Goal: Check status: Check status

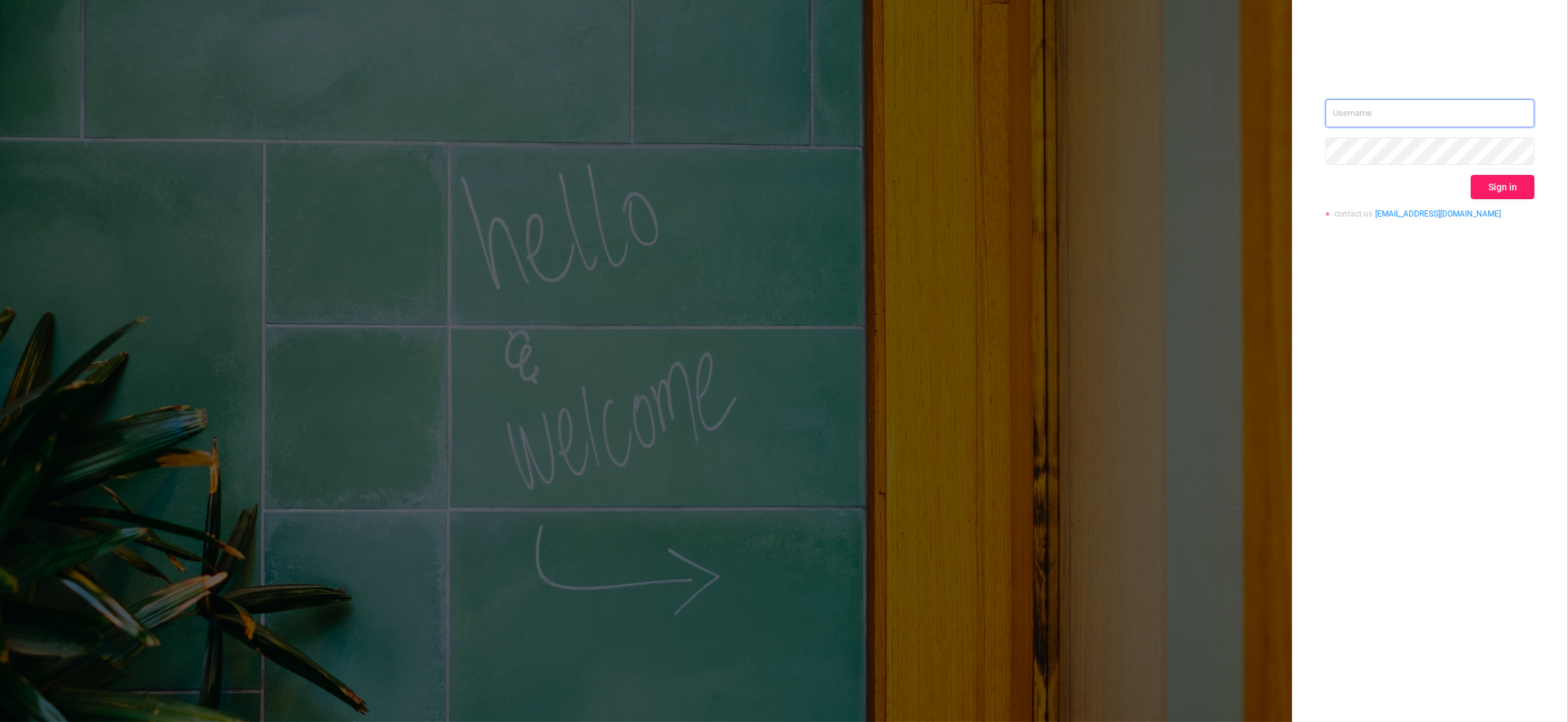
type input "[PERSON_NAME][EMAIL_ADDRESS][DOMAIN_NAME]"
click at [1488, 185] on button "Sign in" at bounding box center [1503, 187] width 64 height 24
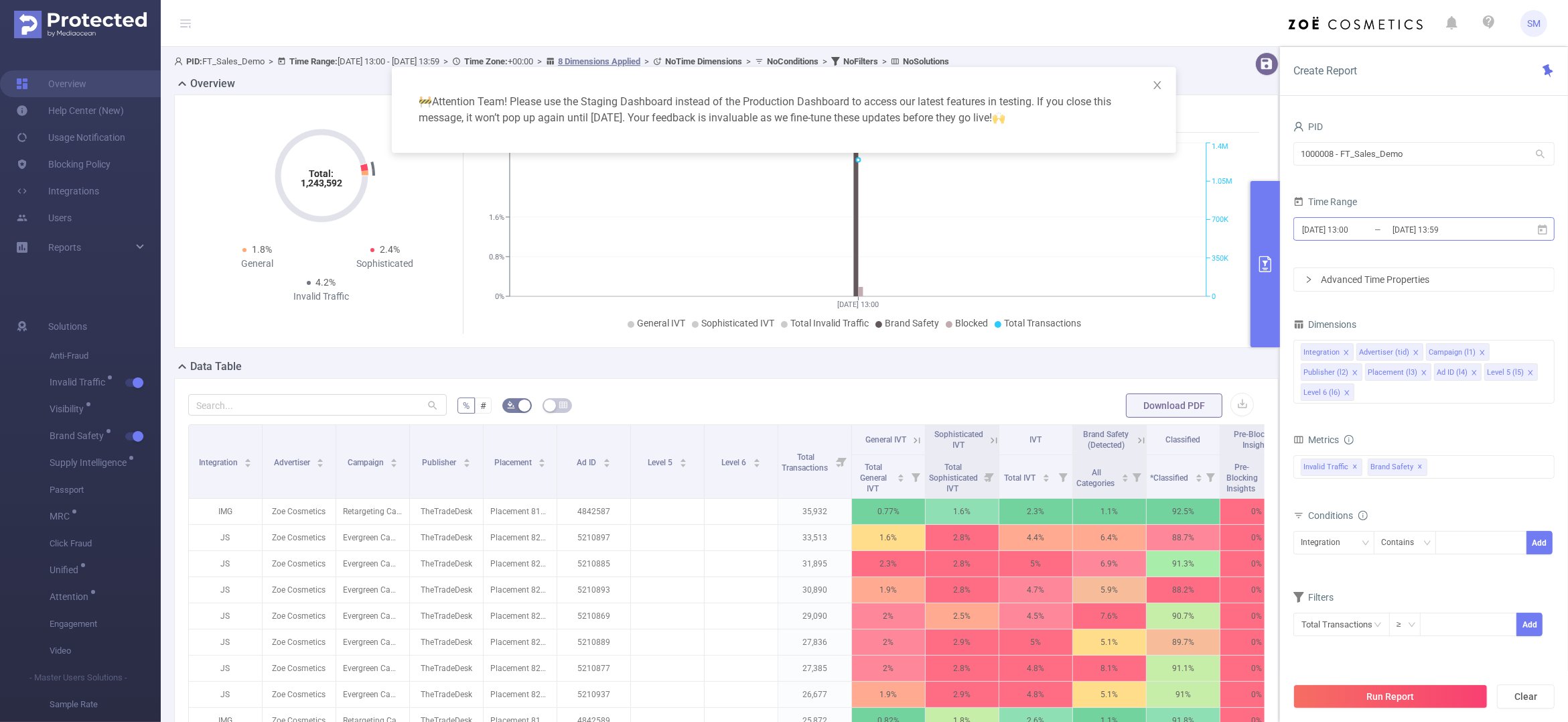
drag, startPoint x: 1470, startPoint y: 233, endPoint x: 1418, endPoint y: 229, distance: 52.2
click at [1418, 229] on input "[DATE] 13:59" at bounding box center [1446, 229] width 108 height 18
drag, startPoint x: 1408, startPoint y: 148, endPoint x: 1233, endPoint y: 142, distance: 175.1
click at [1233, 142] on body "SM Overview Help Center (New) Usage Notification Blocking Policy Integrations U…" at bounding box center [784, 361] width 1568 height 722
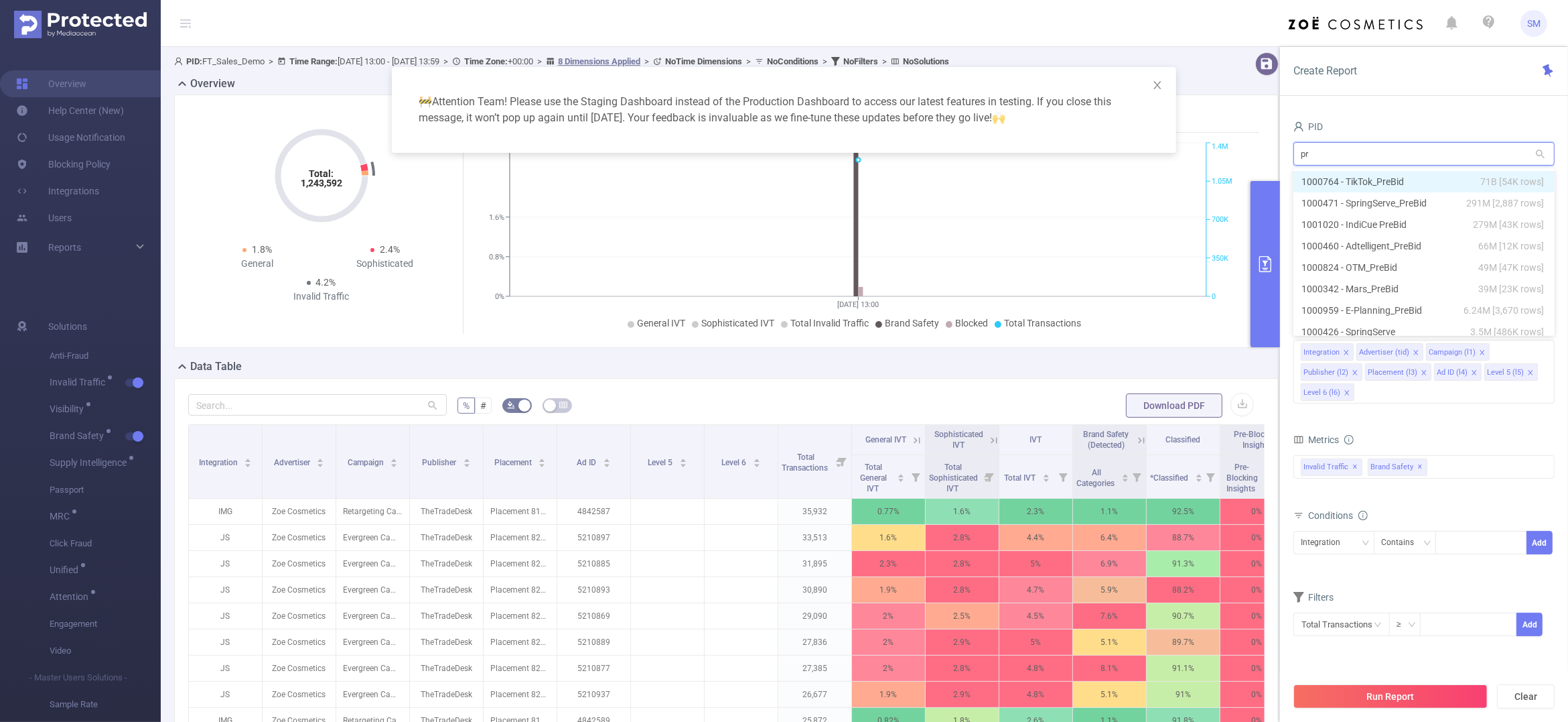
type input "pro"
click at [1400, 186] on li "1001012 - FT_Proof_TravelTexas 2.9M [215K rows]" at bounding box center [1424, 181] width 261 height 22
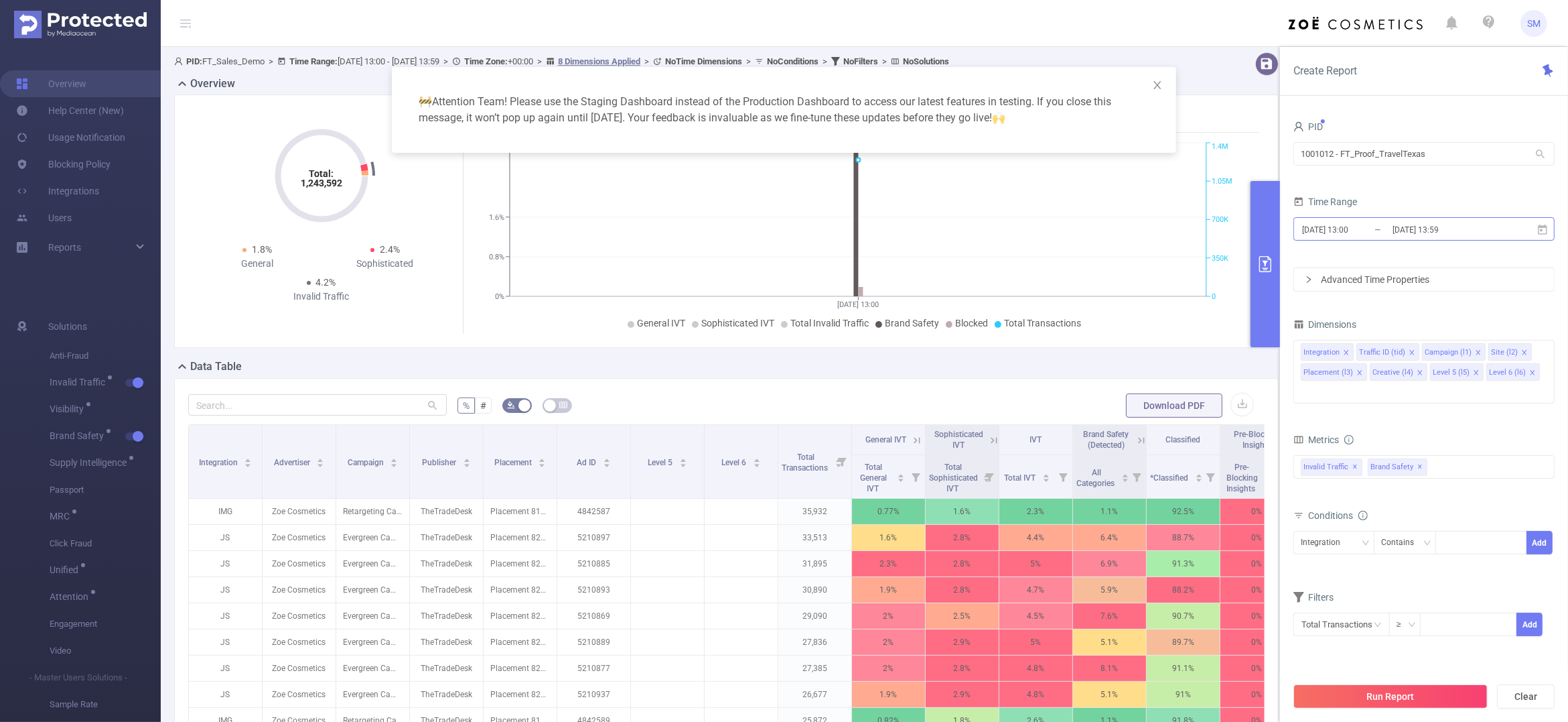
click at [1421, 237] on input "[DATE] 13:59" at bounding box center [1446, 229] width 108 height 18
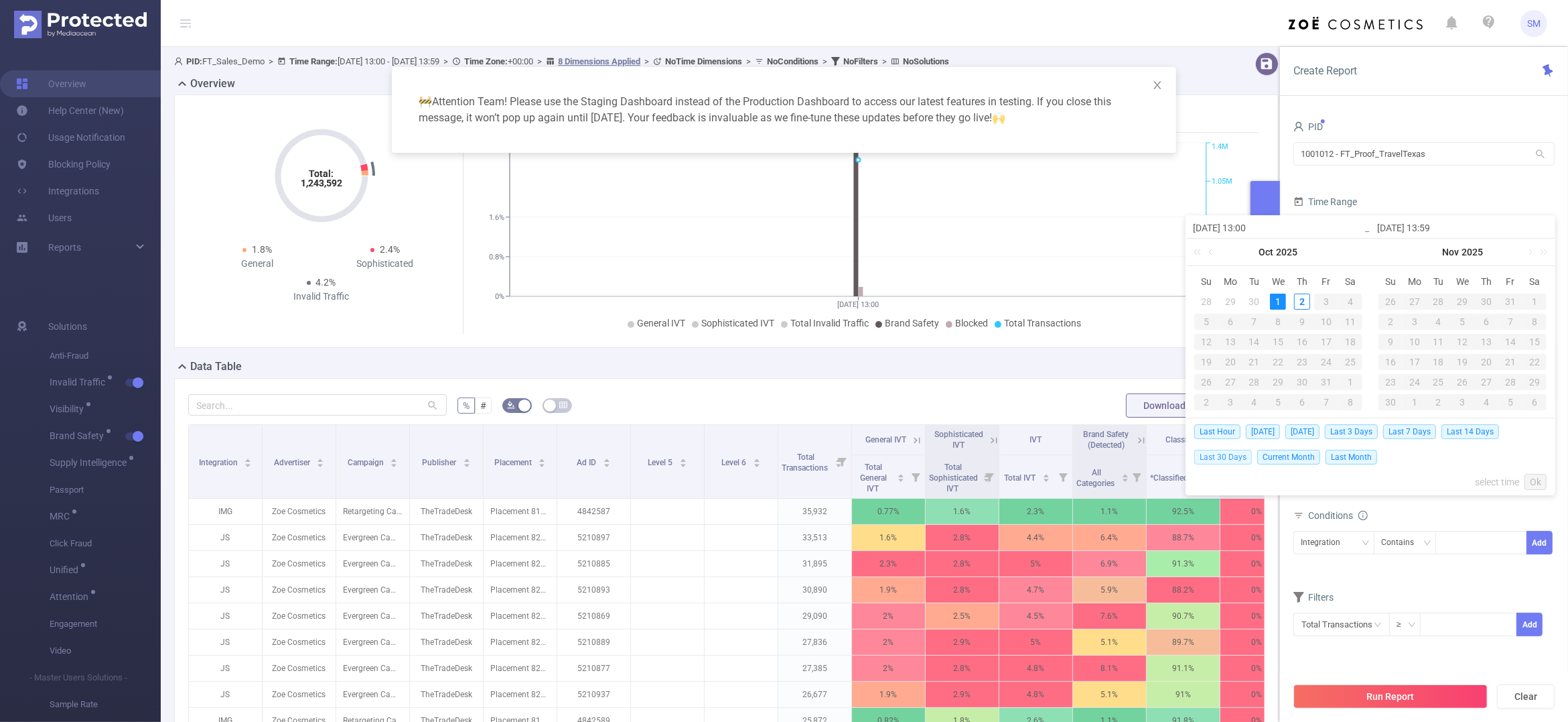
click at [1235, 457] on span "Last 30 Days" at bounding box center [1223, 457] width 58 height 15
type input "[DATE] 00:00"
type input "[DATE] 23:59"
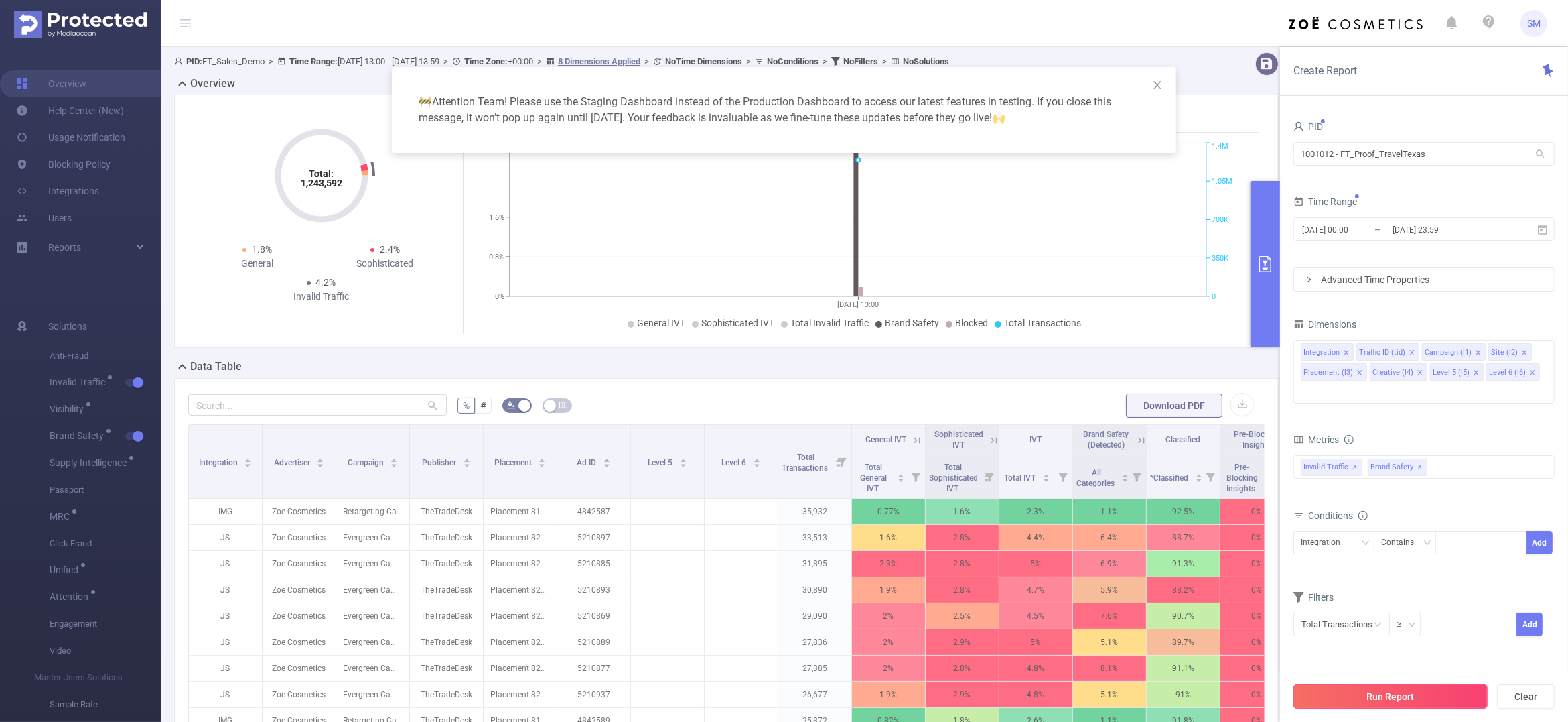
click at [1443, 705] on button "Run Report" at bounding box center [1391, 696] width 194 height 24
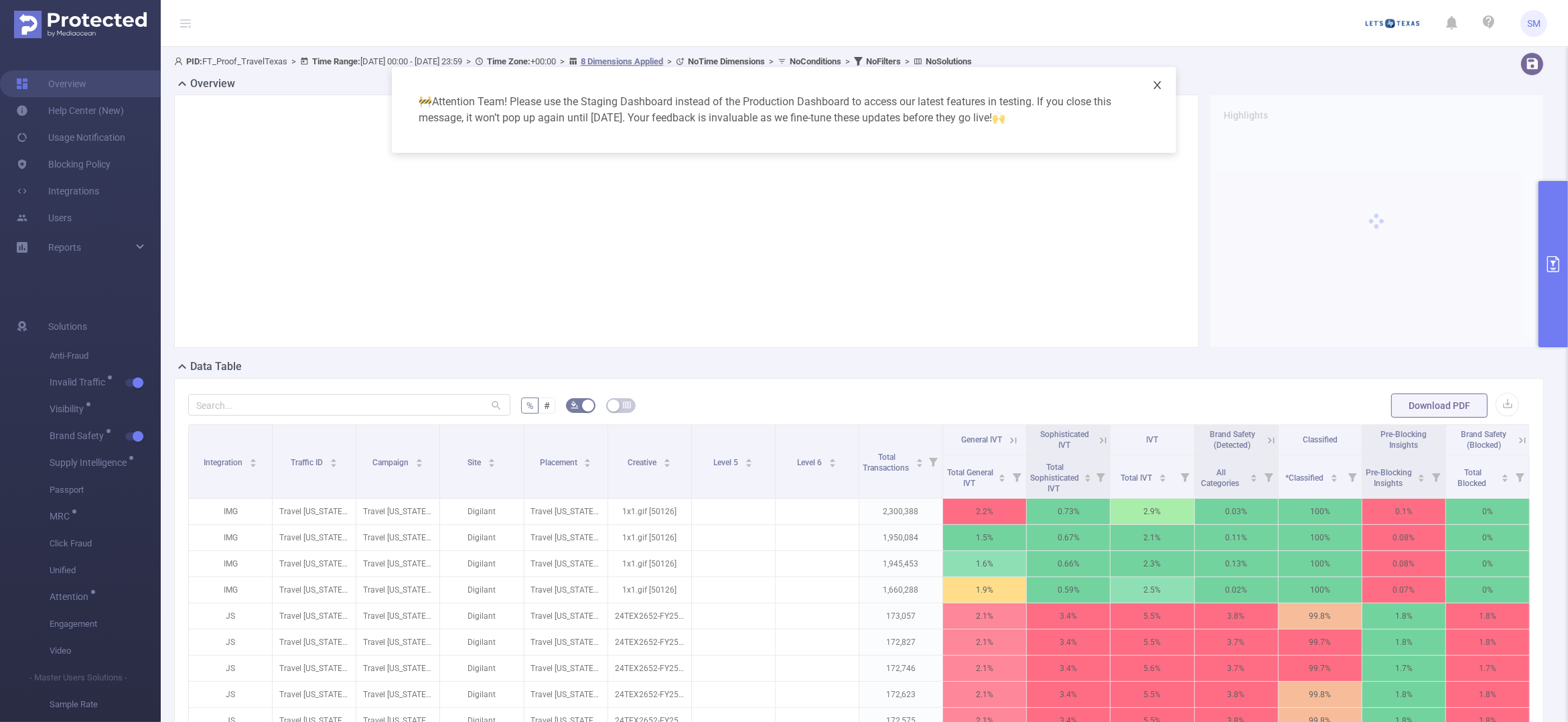
click at [1156, 84] on icon "icon: close" at bounding box center [1157, 85] width 10 height 10
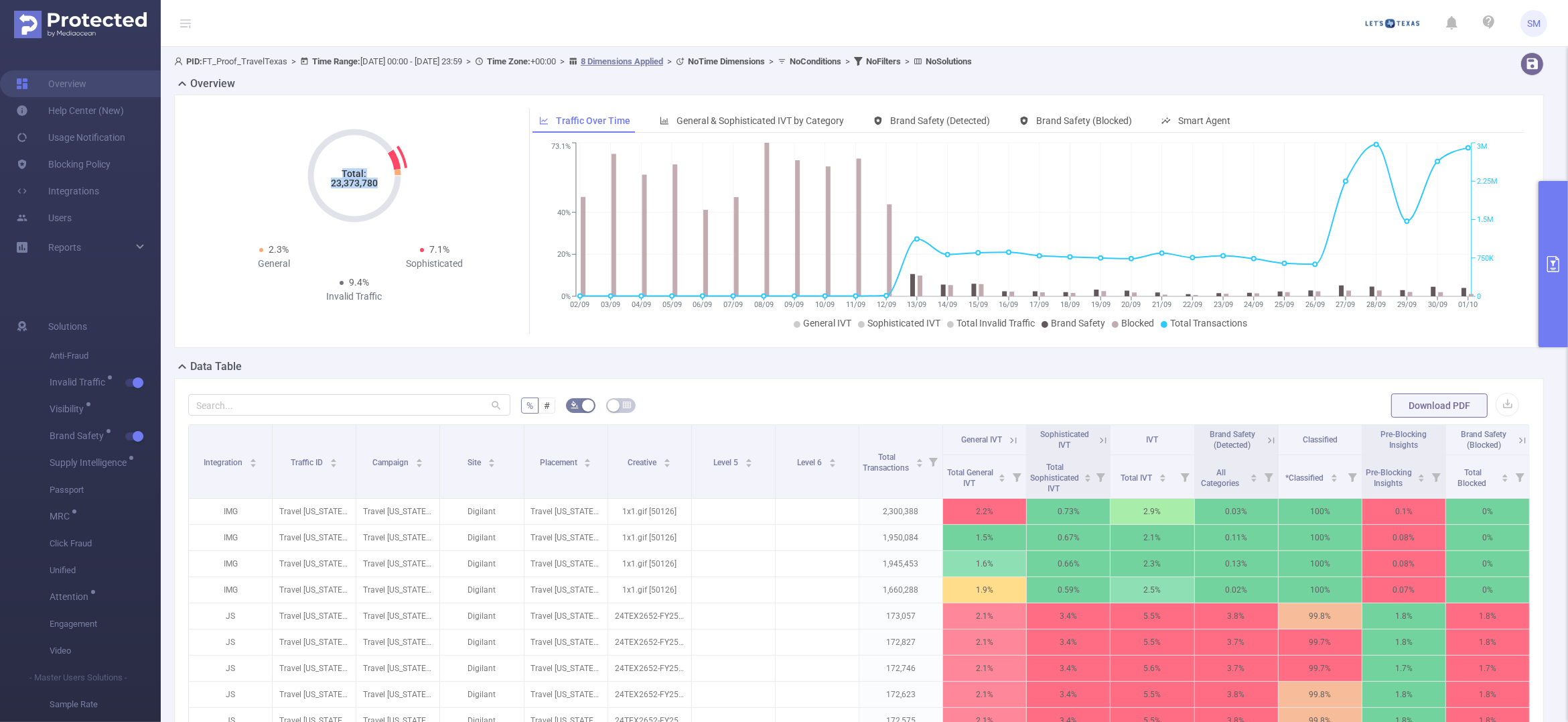
click at [381, 188] on icon "Total: 23,373,780" at bounding box center [354, 175] width 134 height 134
click at [376, 188] on tspan "23,373,780" at bounding box center [354, 183] width 47 height 10
drag, startPoint x: 330, startPoint y: 183, endPoint x: 378, endPoint y: 186, distance: 48.1
click at [378, 186] on icon "Total: 23,373,780" at bounding box center [354, 175] width 134 height 134
copy tspan "23,373,780"
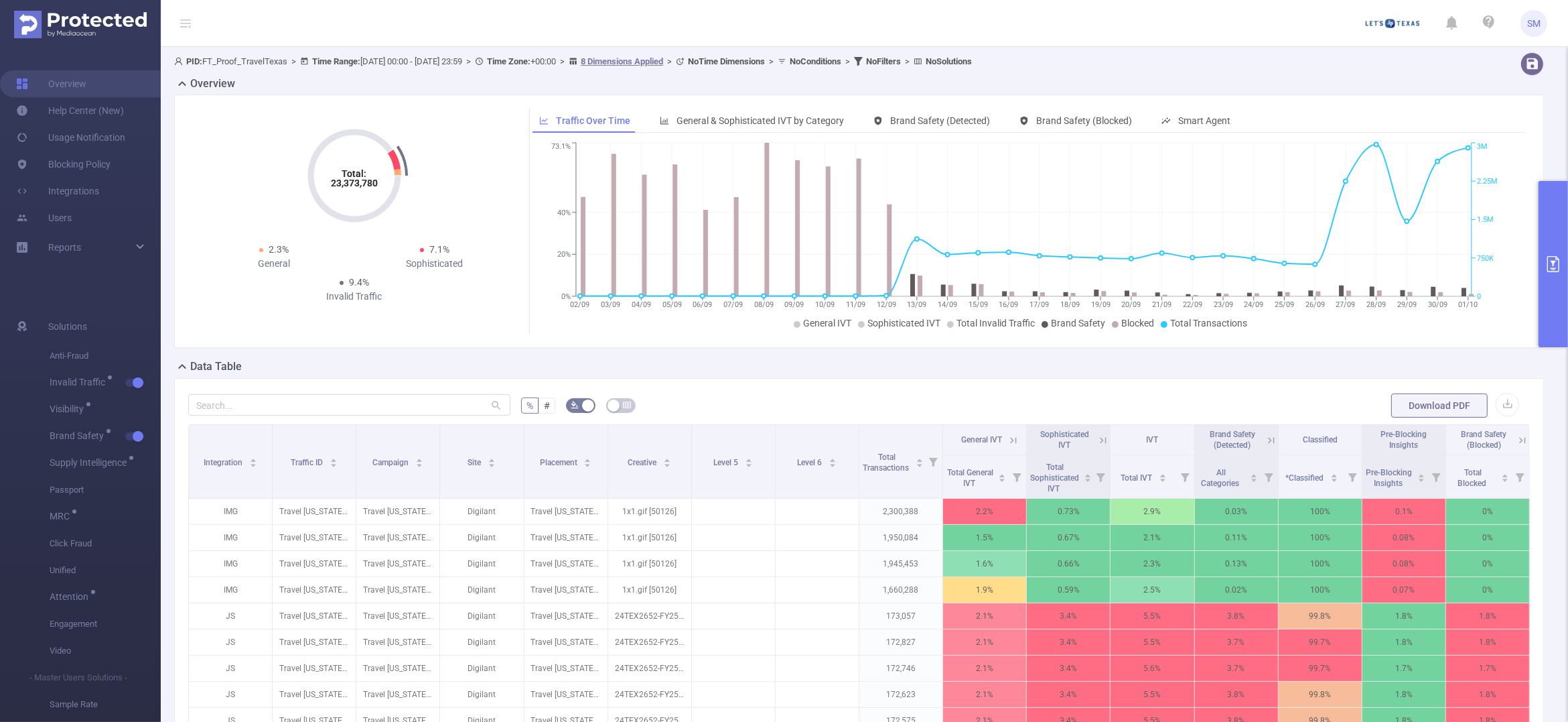
click at [1549, 246] on button "primary" at bounding box center [1554, 264] width 30 height 166
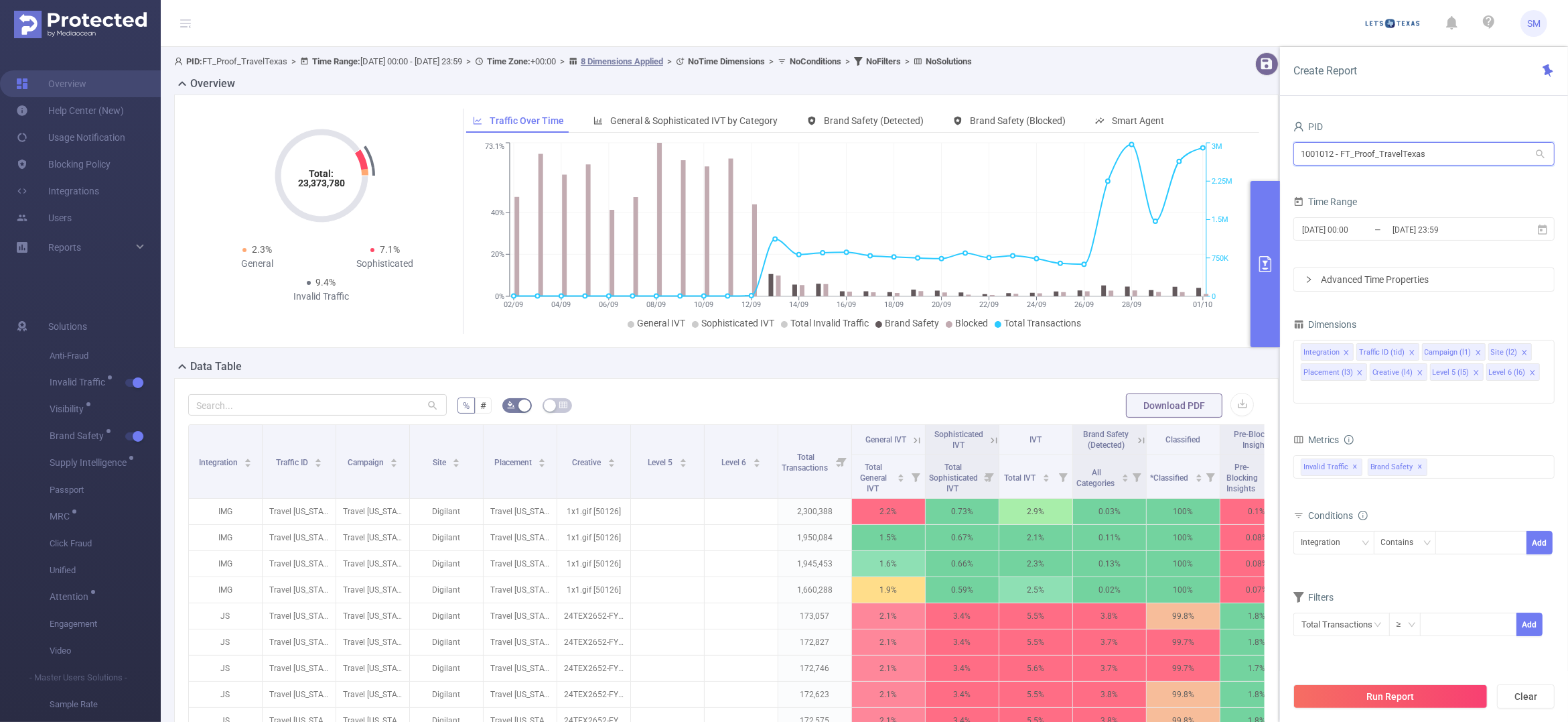
drag, startPoint x: 1444, startPoint y: 156, endPoint x: 1282, endPoint y: 151, distance: 162.1
click at [1282, 151] on div "PID 1001012 - FT_Proof_TravelTexas 1001012 - FT_Proof_TravelTexas Time Range [D…" at bounding box center [1424, 424] width 288 height 641
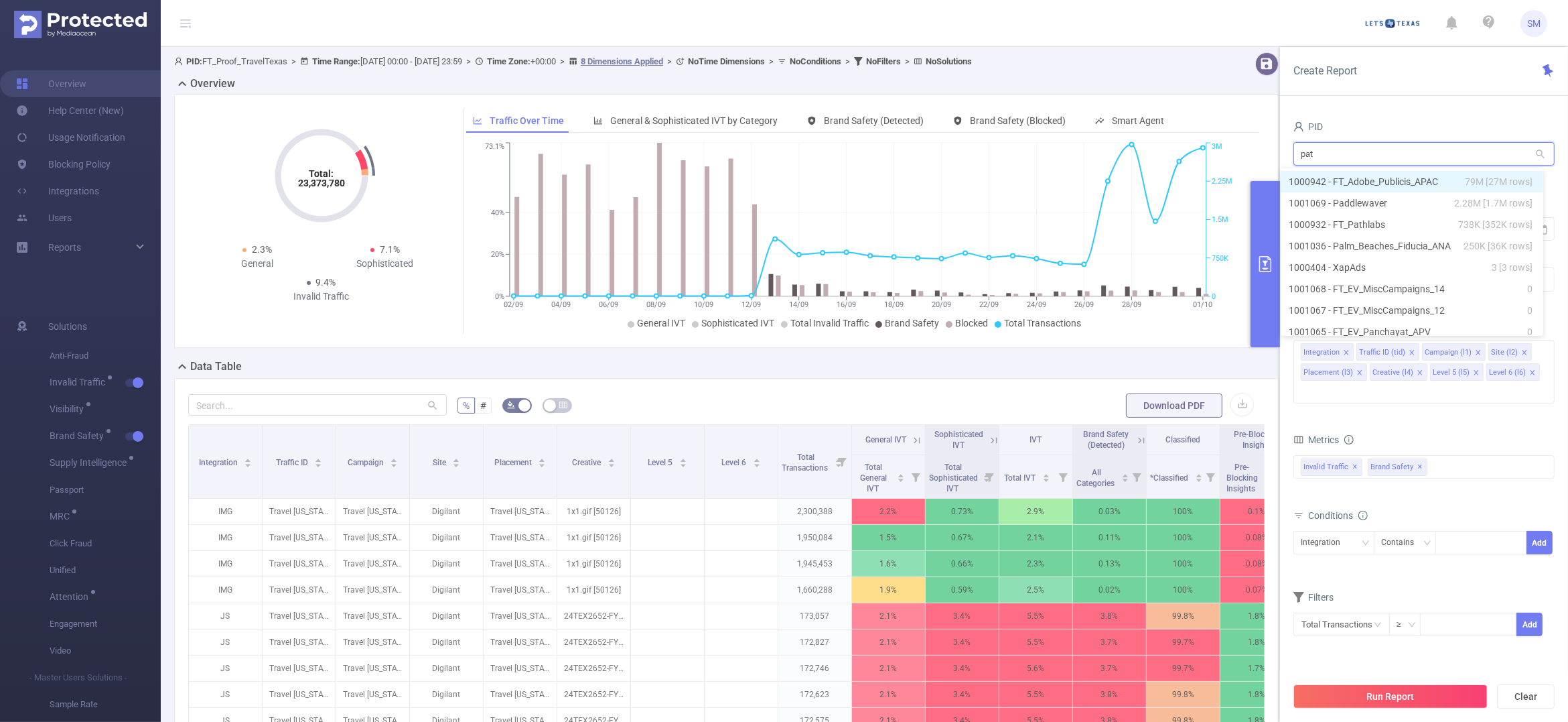
type input "path"
click at [1365, 174] on li "1000932 - FT_Pathlabs 738K [352K rows]" at bounding box center [1424, 181] width 261 height 22
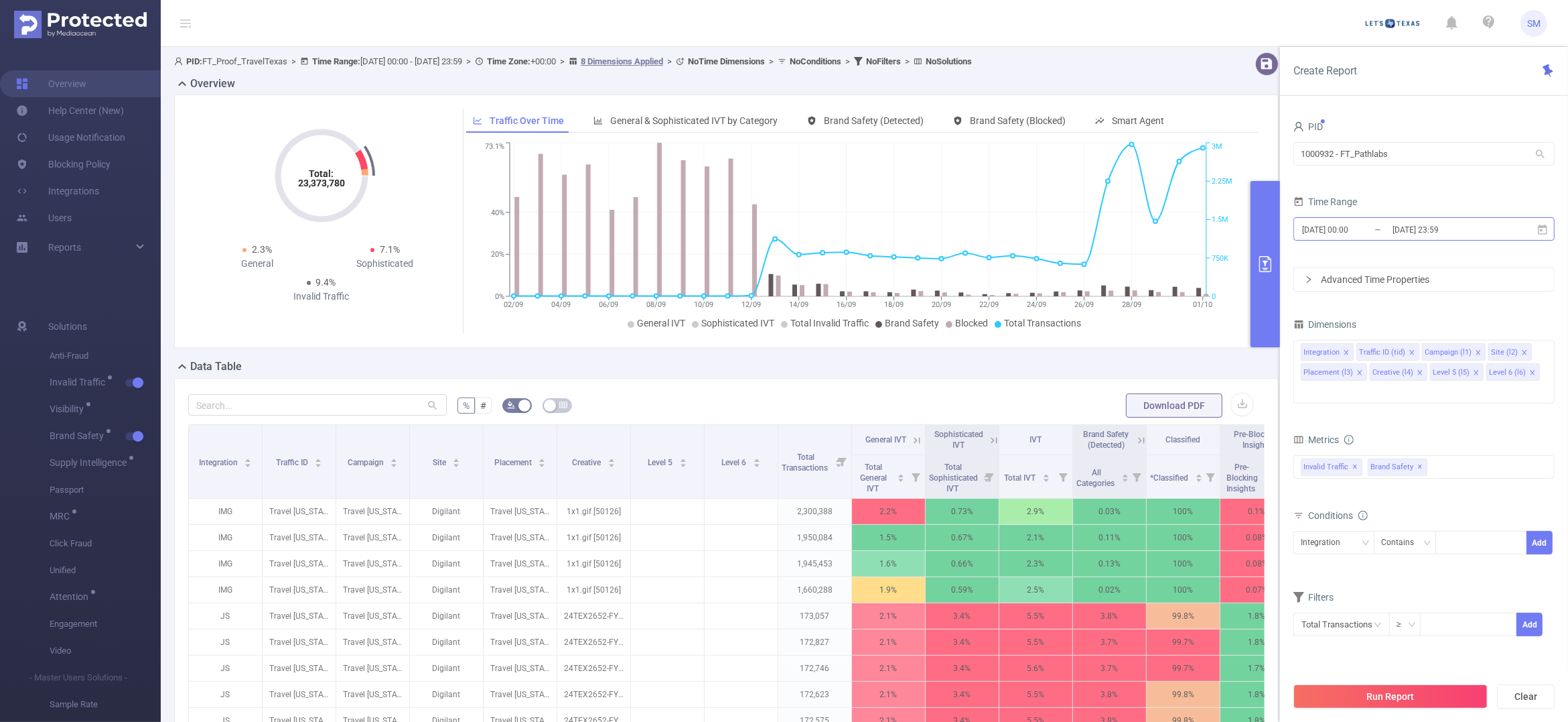
click at [1394, 237] on input "[DATE] 23:59" at bounding box center [1446, 229] width 108 height 18
click at [1430, 175] on div "PID 1000932 - FT_Pathlabs 1000932 - FT_Pathlabs" at bounding box center [1424, 146] width 261 height 59
click at [1423, 223] on input "[DATE] 23:59" at bounding box center [1446, 229] width 108 height 18
click at [1415, 161] on input "1000932 - FT_Pathlabs" at bounding box center [1424, 154] width 261 height 24
drag, startPoint x: 1415, startPoint y: 161, endPoint x: 1247, endPoint y: 148, distance: 168.5
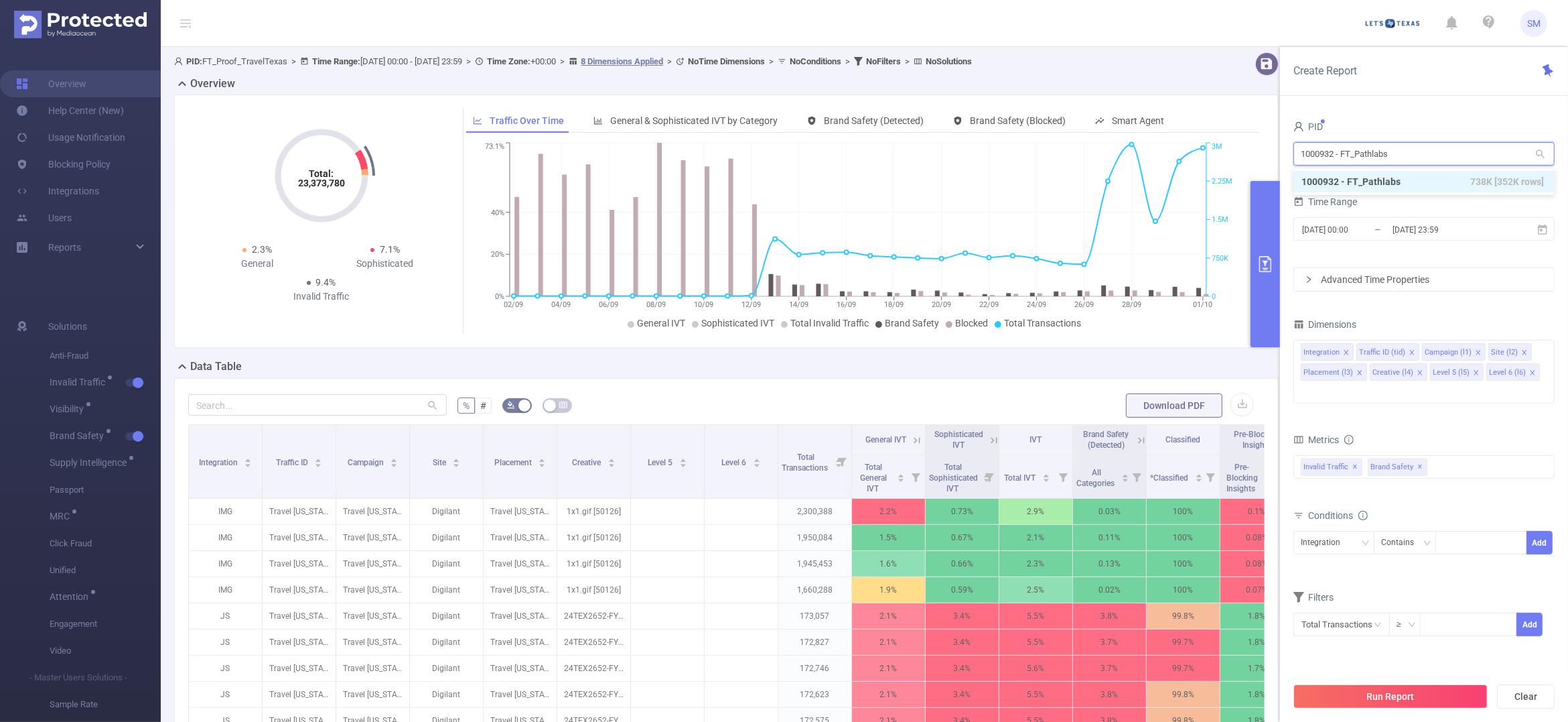
click at [1247, 148] on section "PID: FT_Proof_TravelTexas > Time Range: [DATE] 00:00 - [DATE] 23:59 > Time Zone…" at bounding box center [865, 482] width 1408 height 872
type input "proof"
click at [1348, 176] on li "1001012 - FT_Proof_TravelTexas 2.9M [215K rows]" at bounding box center [1424, 181] width 261 height 22
click at [1370, 237] on input "[DATE] 00:00" at bounding box center [1355, 229] width 108 height 18
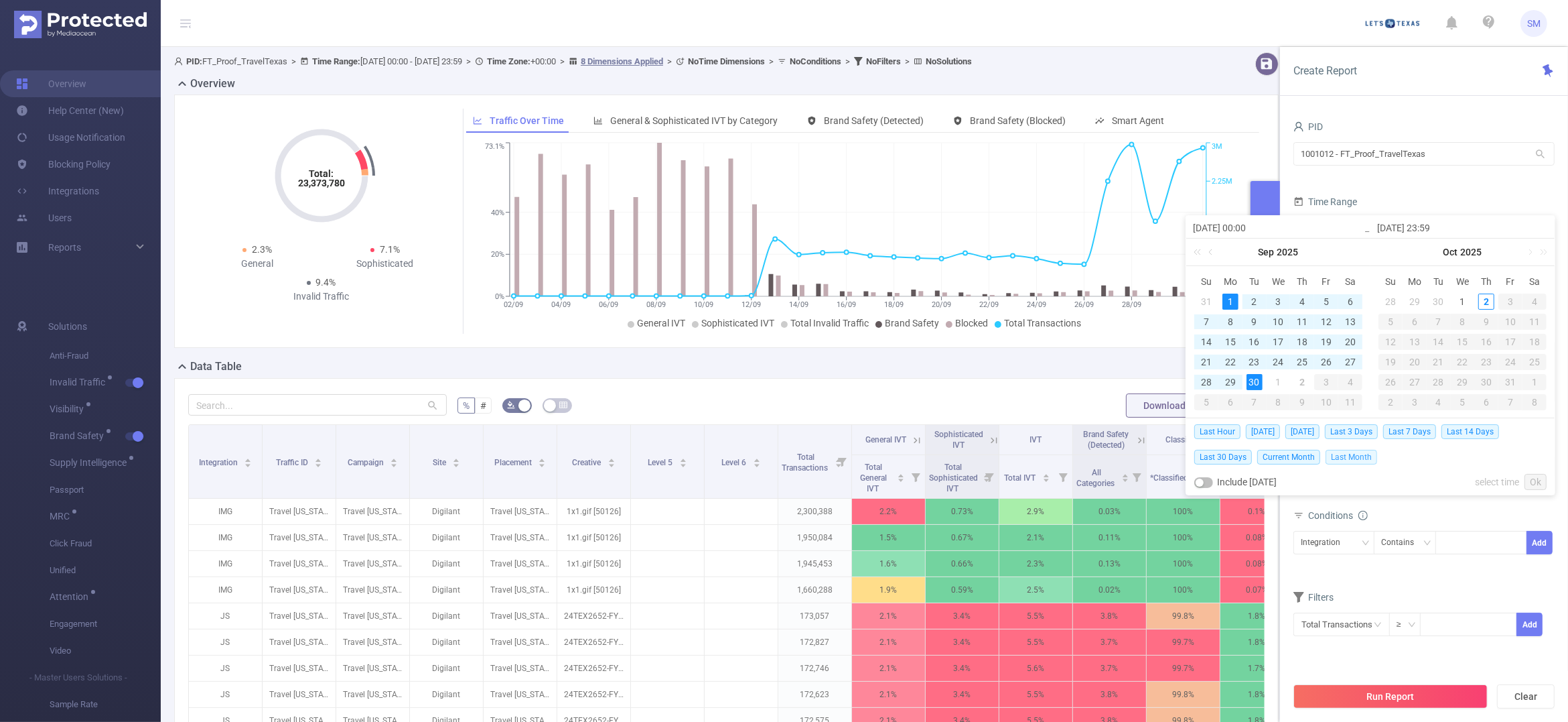
click at [1366, 460] on span "Last Month" at bounding box center [1351, 457] width 52 height 15
type input "[DATE] 00:00"
type input "[DATE] 23:59"
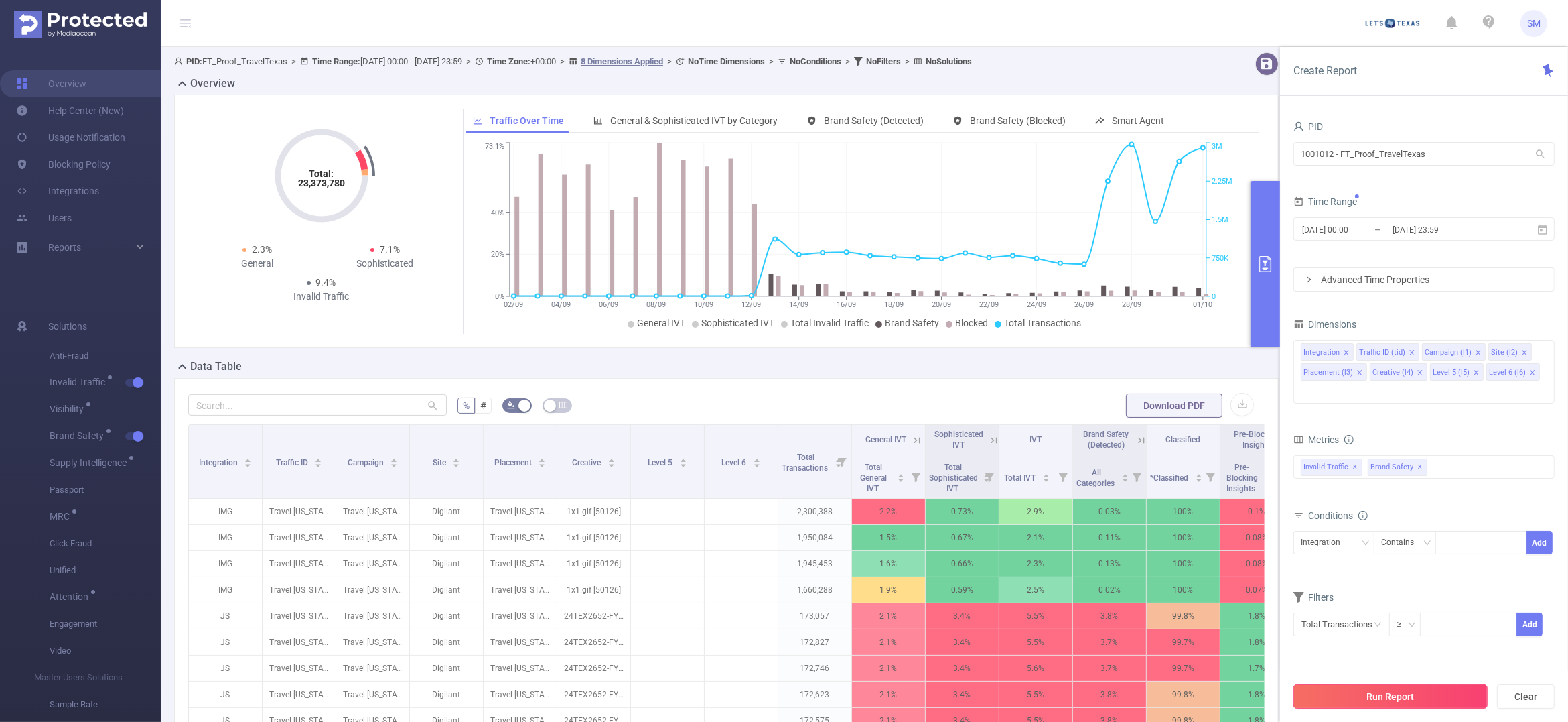
click at [1452, 690] on button "Run Report" at bounding box center [1391, 696] width 194 height 24
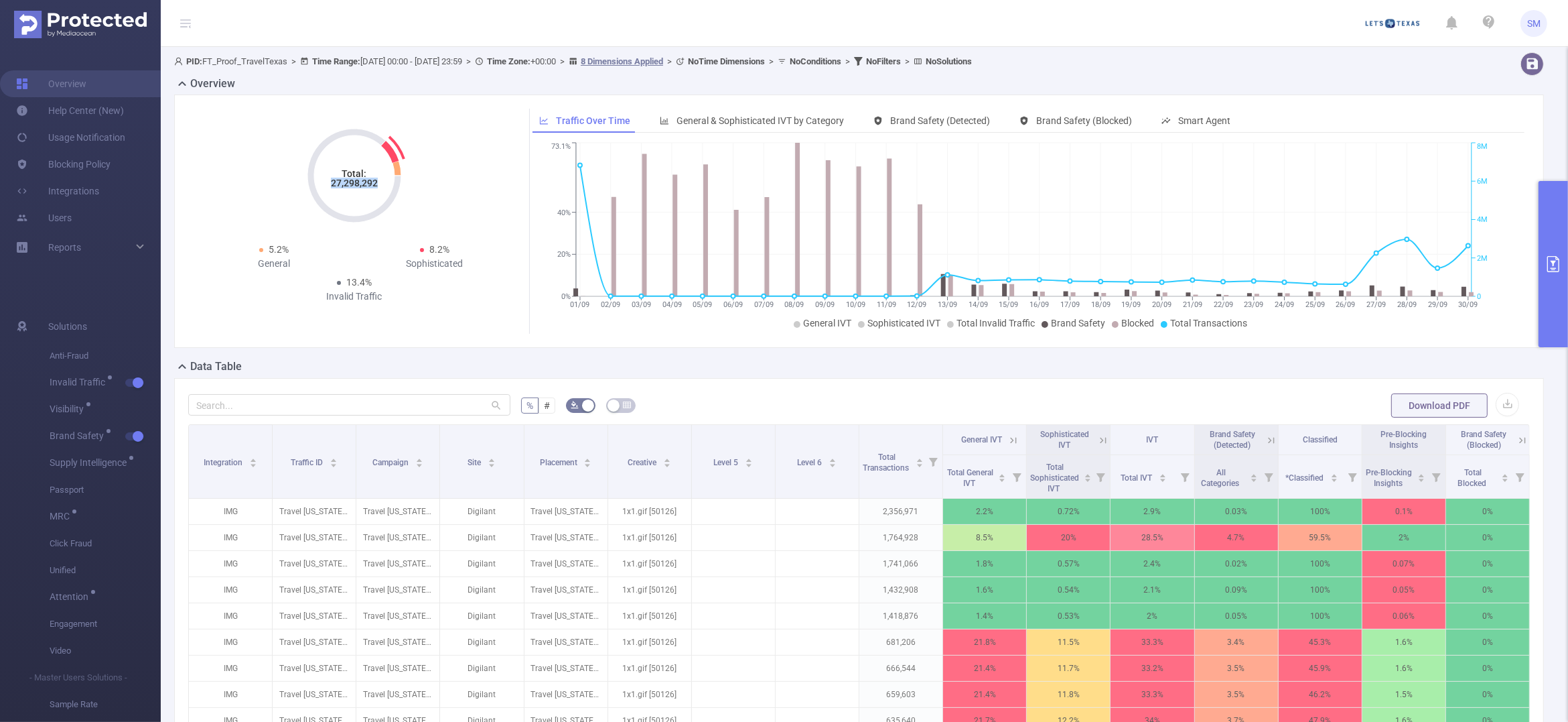
drag, startPoint x: 329, startPoint y: 188, endPoint x: 377, endPoint y: 185, distance: 48.1
click at [377, 185] on icon "Total: 27,298,292" at bounding box center [354, 175] width 134 height 134
copy tspan "27,298,292"
click at [1560, 246] on button "primary" at bounding box center [1554, 264] width 30 height 166
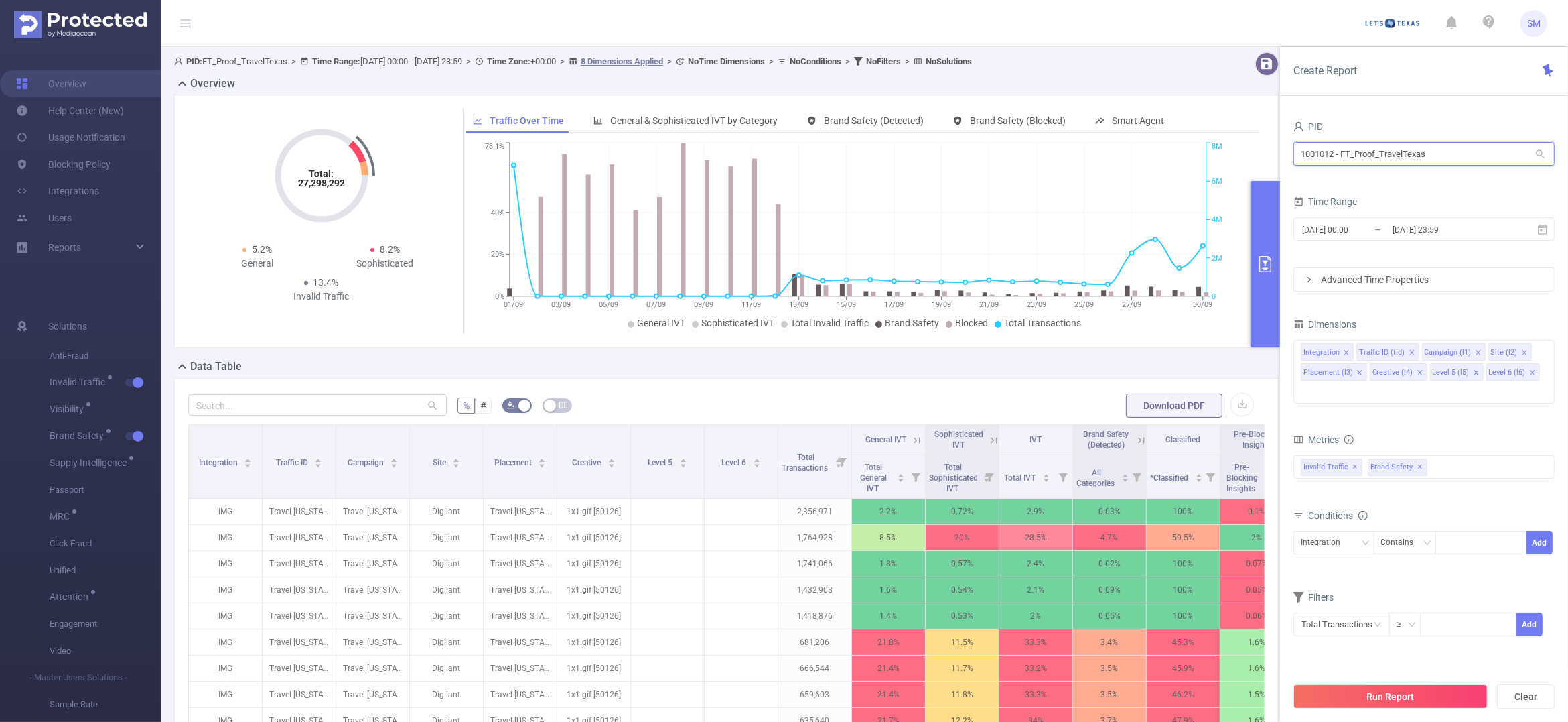
drag, startPoint x: 1459, startPoint y: 163, endPoint x: 1270, endPoint y: 145, distance: 189.9
click at [1270, 145] on section "PID: FT_Proof_TravelTexas > Time Range: [DATE] 00:00 - [DATE] 23:59 > Time Zone…" at bounding box center [865, 482] width 1408 height 872
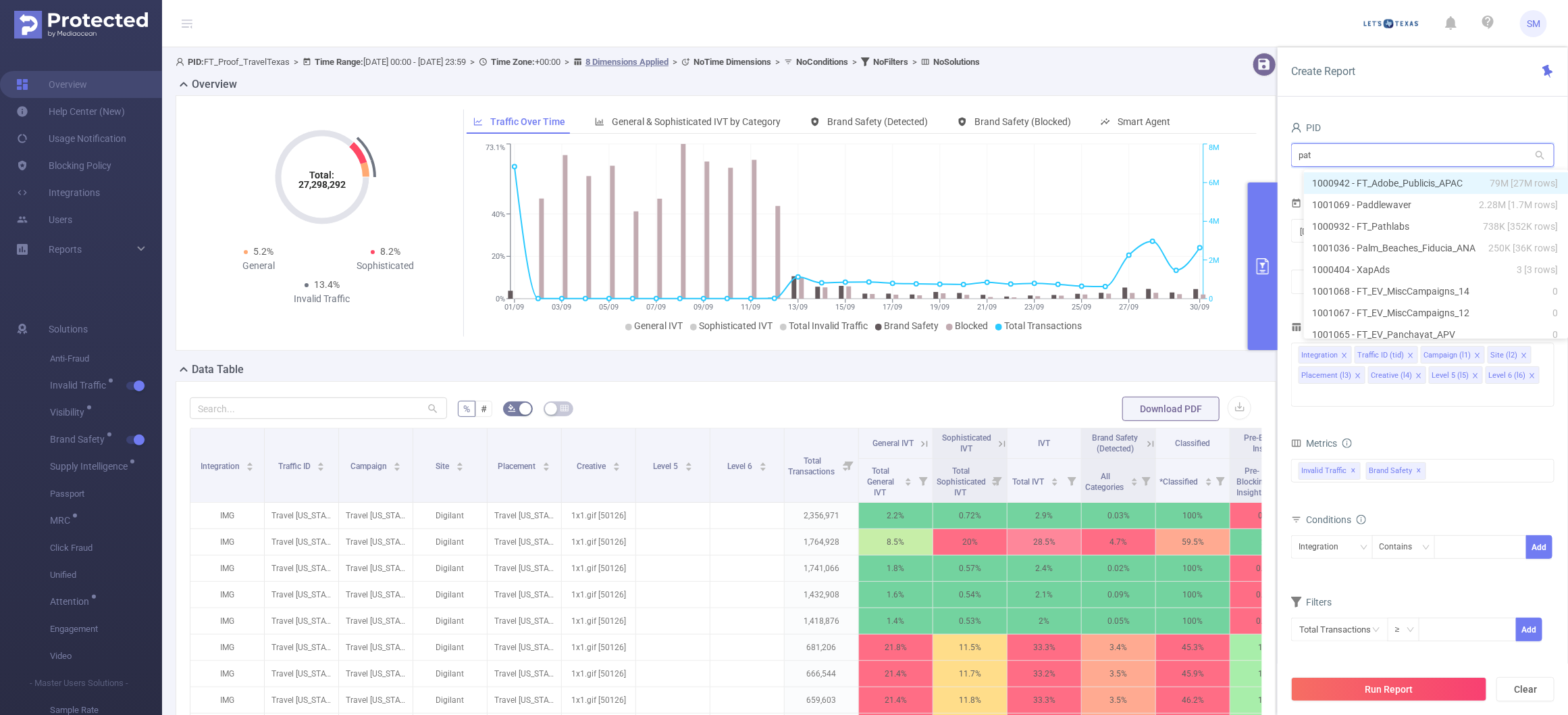
type input "path"
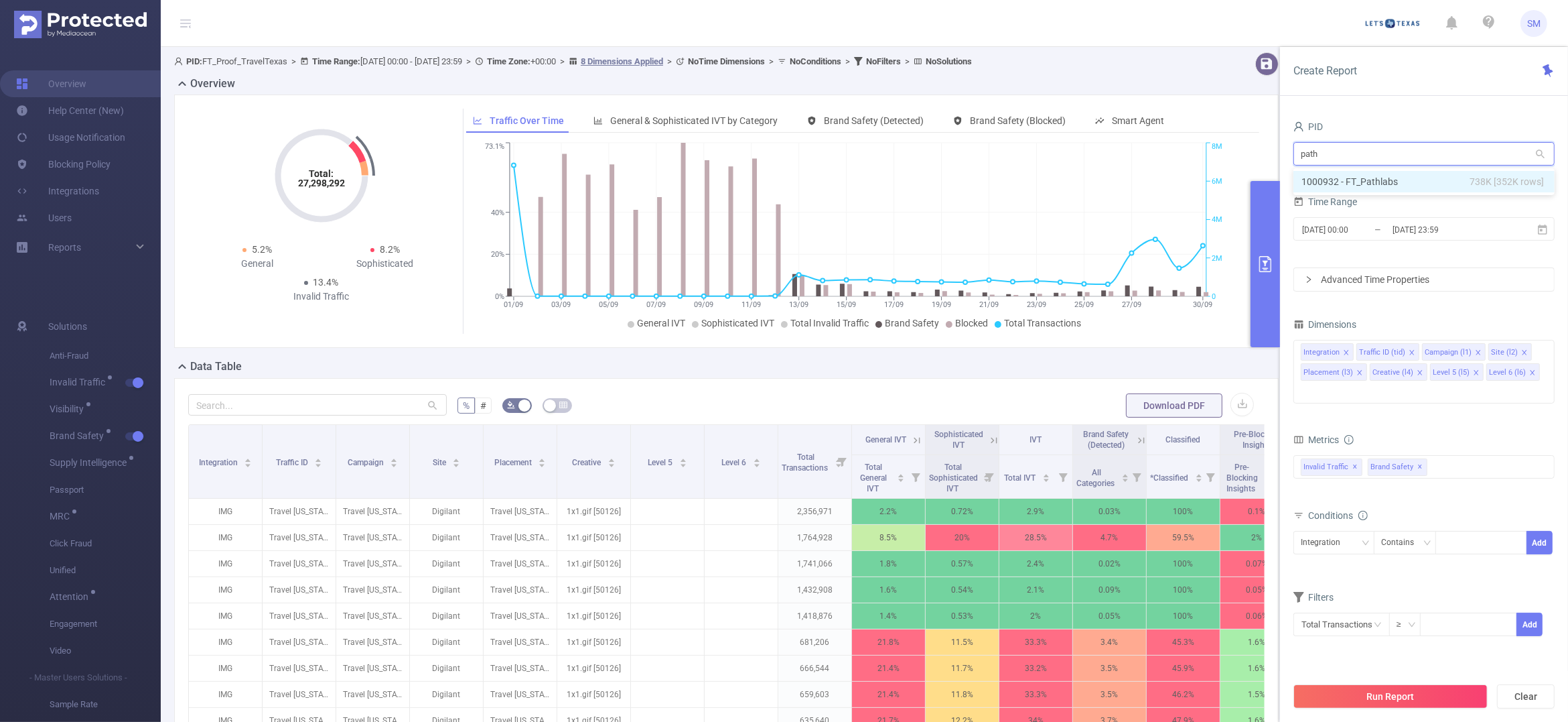
click at [1417, 175] on li "1000932 - FT_Pathlabs 738K [352K rows]" at bounding box center [1424, 181] width 261 height 22
click at [1455, 690] on button "Run Report" at bounding box center [1391, 696] width 194 height 24
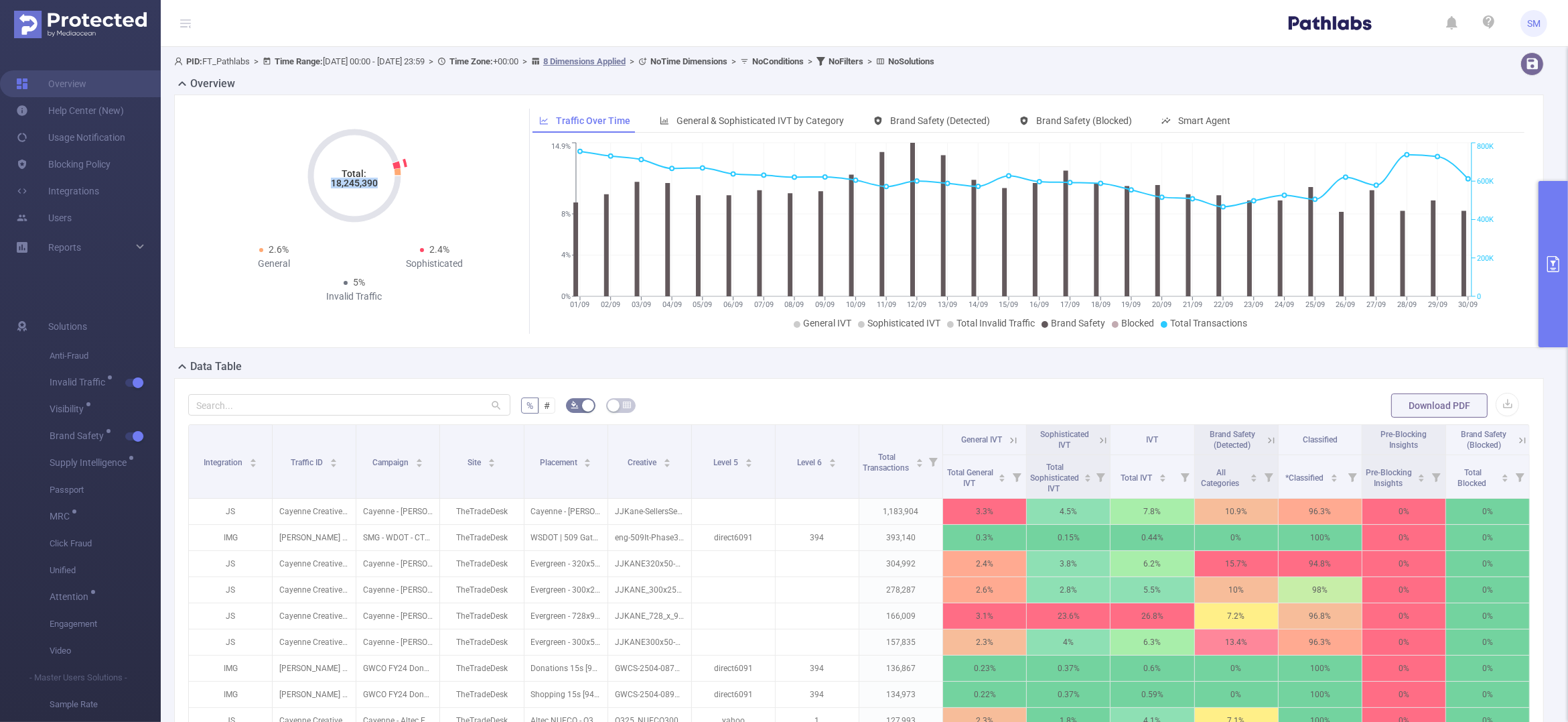
drag, startPoint x: 330, startPoint y: 182, endPoint x: 377, endPoint y: 184, distance: 47.0
click at [377, 184] on tspan "18,245,390" at bounding box center [354, 183] width 47 height 10
copy tspan "18,245,390"
click at [1559, 277] on button "primary" at bounding box center [1554, 264] width 30 height 166
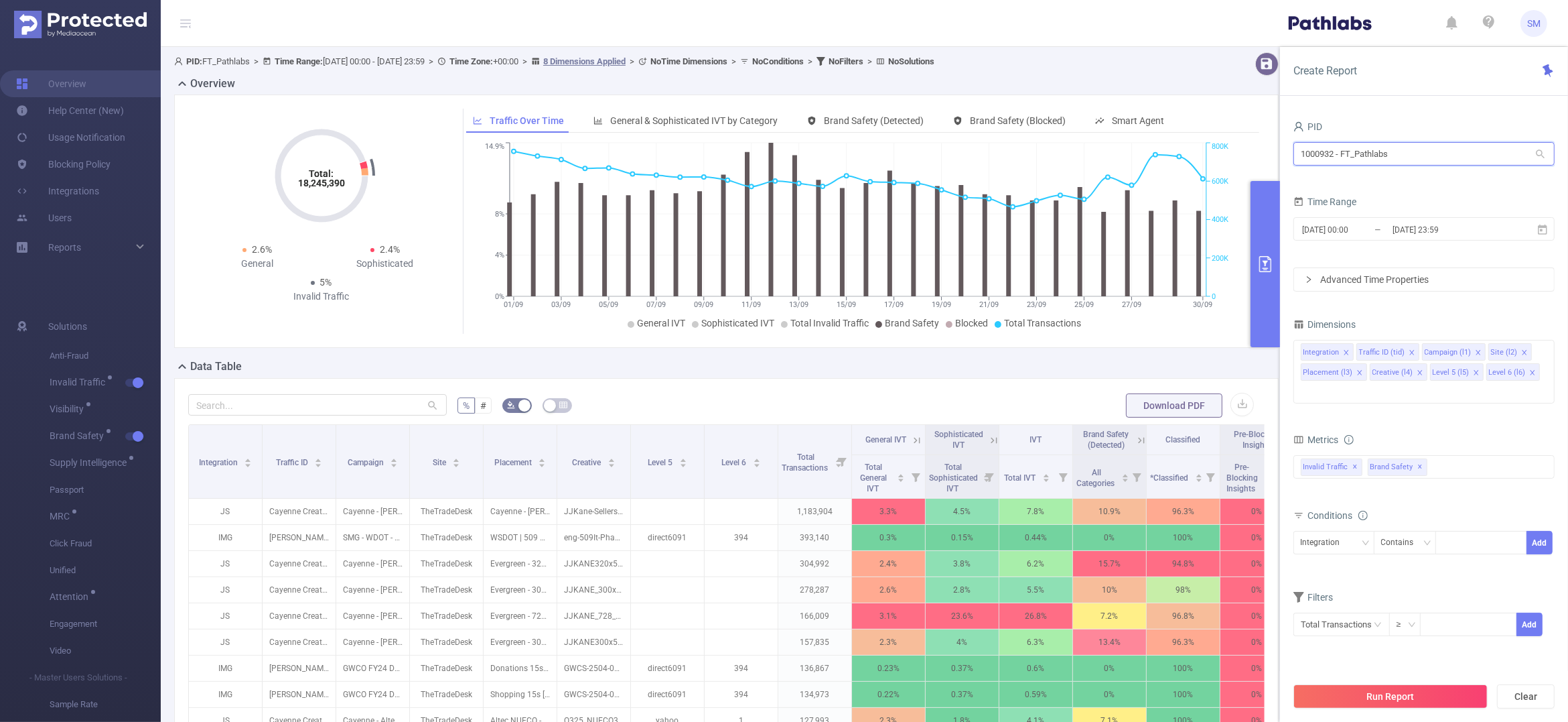
drag, startPoint x: 1422, startPoint y: 157, endPoint x: 1206, endPoint y: 142, distance: 216.5
click at [1206, 142] on section "PID: FT_Pathlabs > Time Range: [DATE] 00:00 - [DATE] 23:59 > Time Zone: +00:00 …" at bounding box center [865, 482] width 1408 height 872
type input "cousin"
click at [1438, 174] on li "1001011 - FT_CousinMediaGroup 3 [3 rows]" at bounding box center [1424, 181] width 261 height 22
click at [1446, 695] on button "Run Report" at bounding box center [1391, 696] width 194 height 24
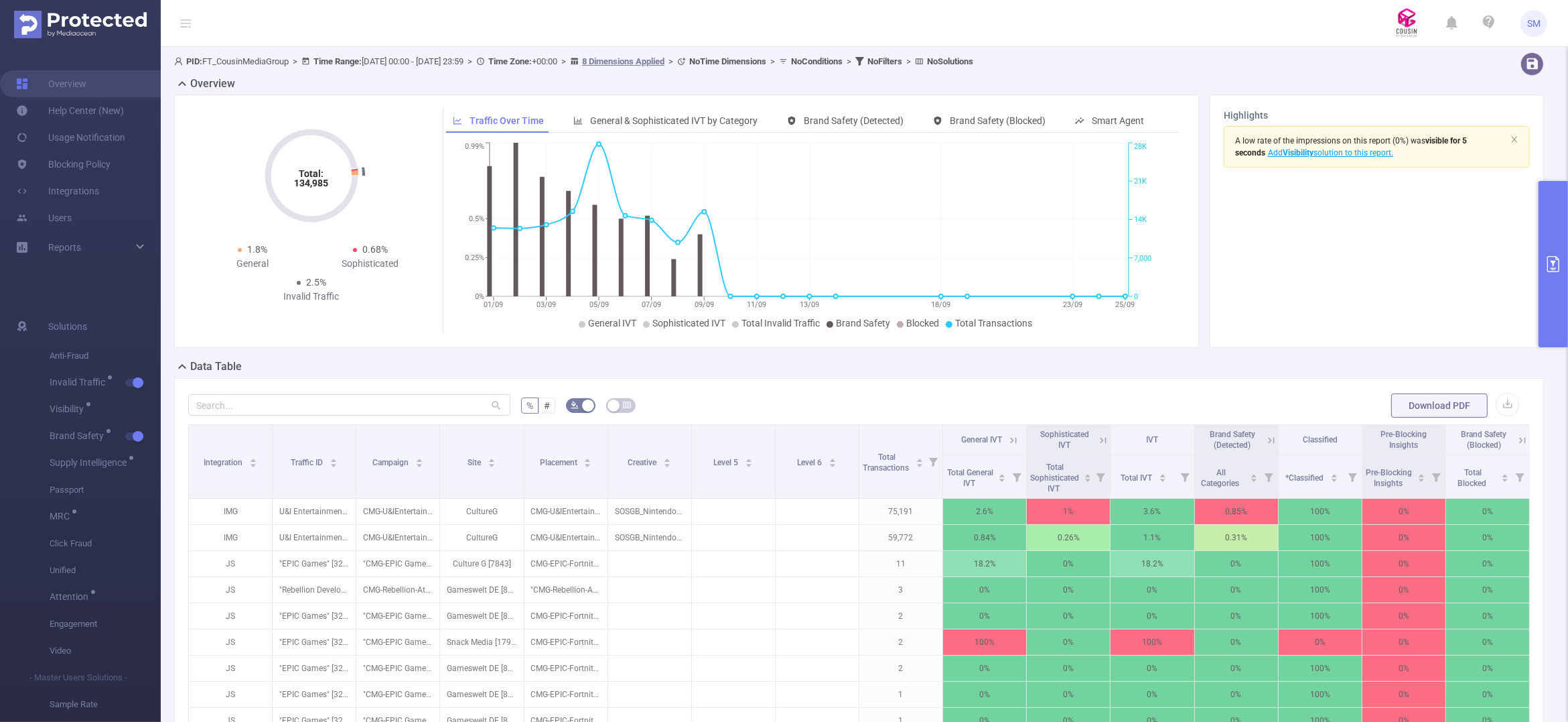
drag, startPoint x: 1286, startPoint y: 38, endPoint x: 1247, endPoint y: 47, distance: 40.0
click at [1286, 38] on header "SM" at bounding box center [784, 23] width 1568 height 47
drag, startPoint x: 332, startPoint y: 180, endPoint x: 294, endPoint y: 183, distance: 38.1
click at [294, 183] on icon "Total: 134,985" at bounding box center [312, 175] width 134 height 134
copy tspan "134,985"
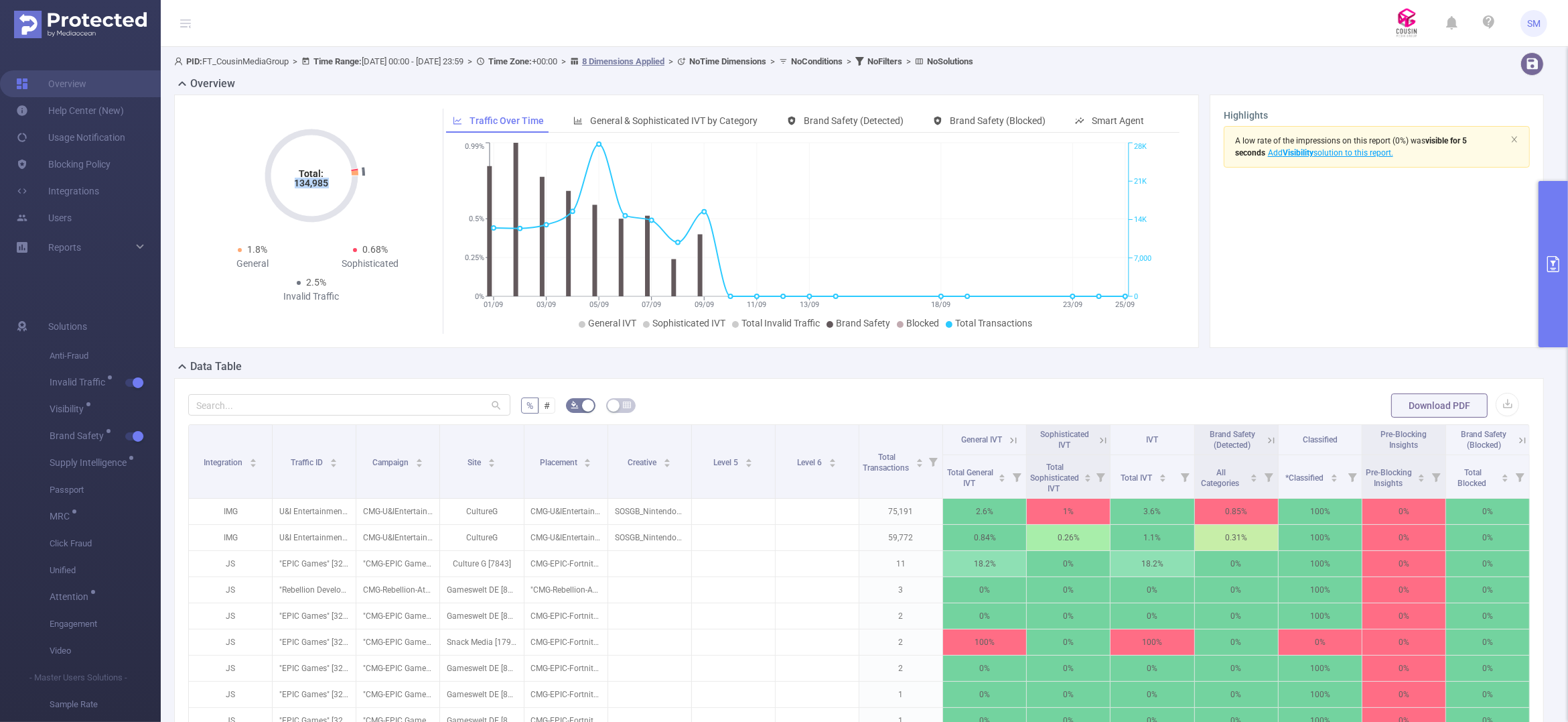
click at [1552, 281] on button "primary" at bounding box center [1554, 264] width 30 height 166
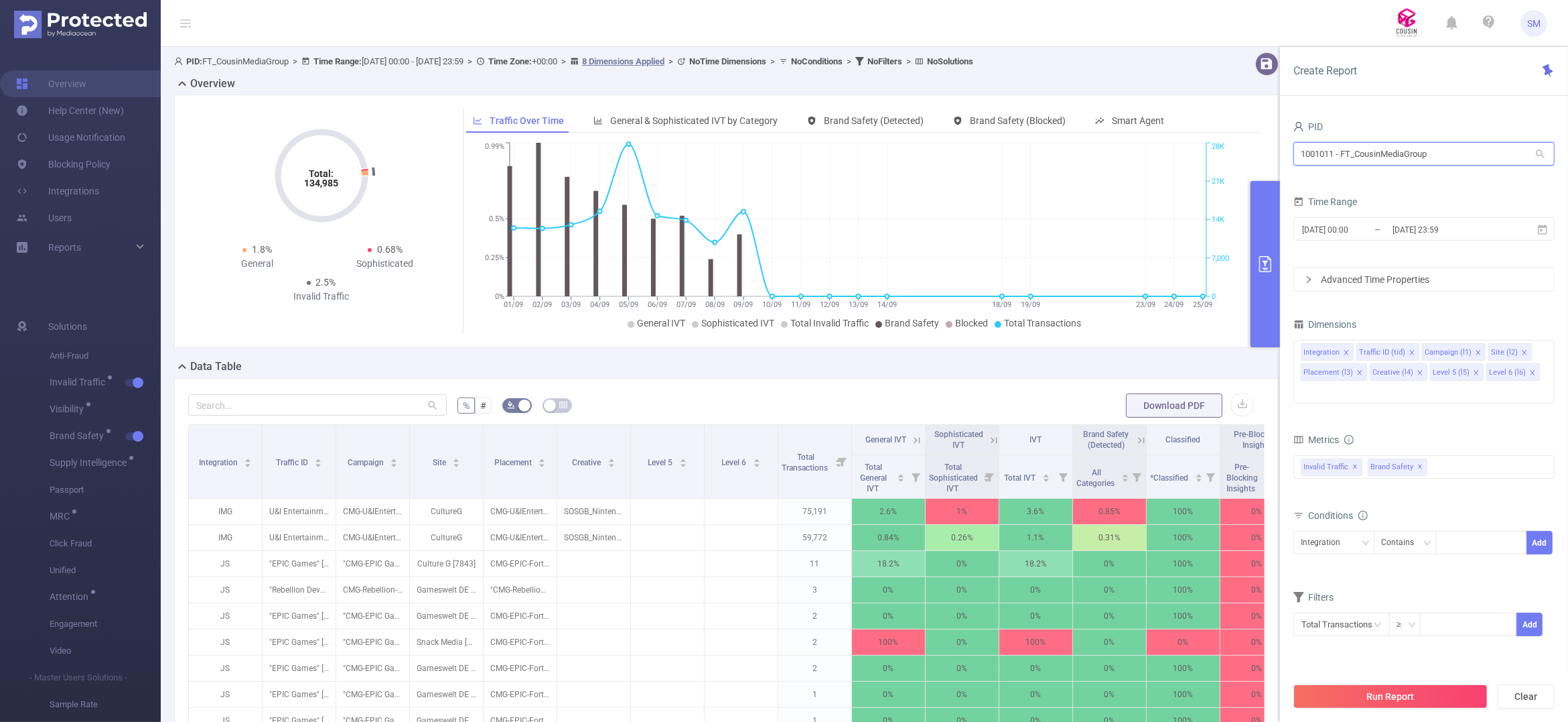
drag, startPoint x: 1443, startPoint y: 148, endPoint x: 1208, endPoint y: 138, distance: 235.2
click at [1214, 142] on section "PID: FT_CousinMediaGroup > Time Range: [DATE] 00:00 - [DATE] 23:59 > Time Zone:…" at bounding box center [865, 470] width 1408 height 846
type input "sequ"
click at [1379, 186] on li "1001060 - Innovid_Sequoia 0" at bounding box center [1424, 181] width 261 height 22
click at [1431, 695] on button "Run Report" at bounding box center [1391, 696] width 194 height 24
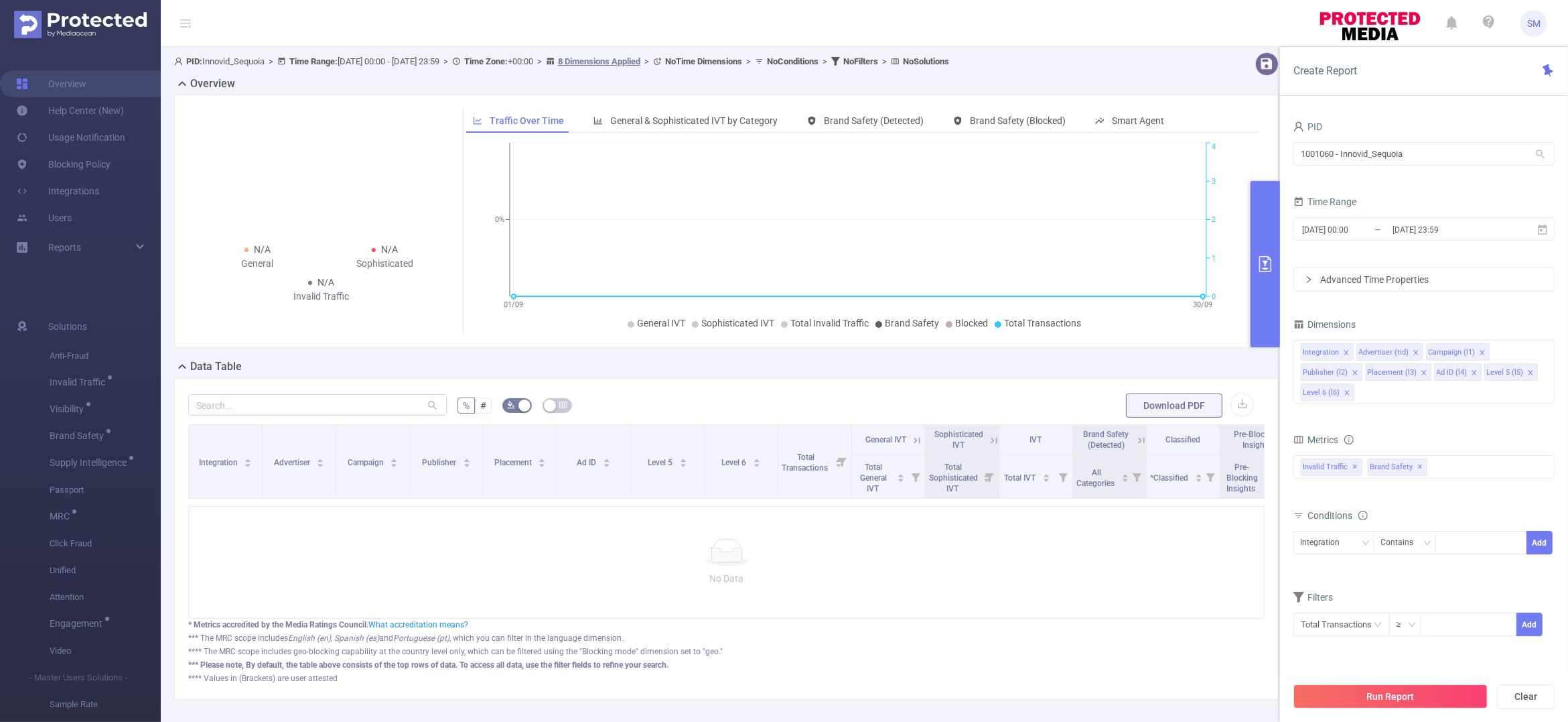
click at [1230, 24] on header "SM" at bounding box center [784, 23] width 1568 height 47
